Goal: Task Accomplishment & Management: Manage account settings

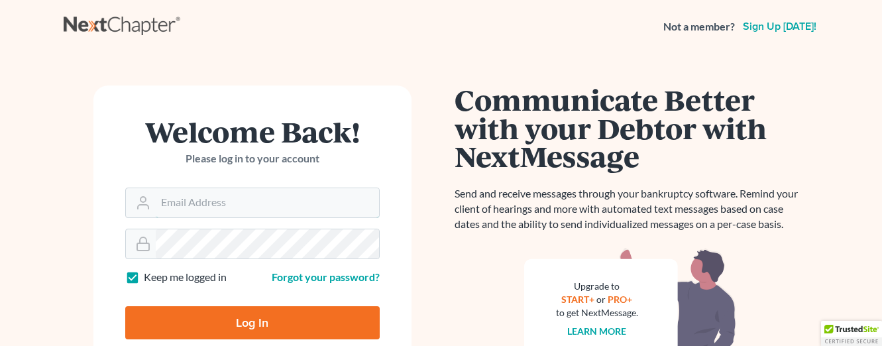
type input "[EMAIL_ADDRESS][DOMAIN_NAME]"
click at [257, 316] on input "Log In" at bounding box center [252, 322] width 255 height 33
type input "Thinking..."
